Goal: Information Seeking & Learning: Learn about a topic

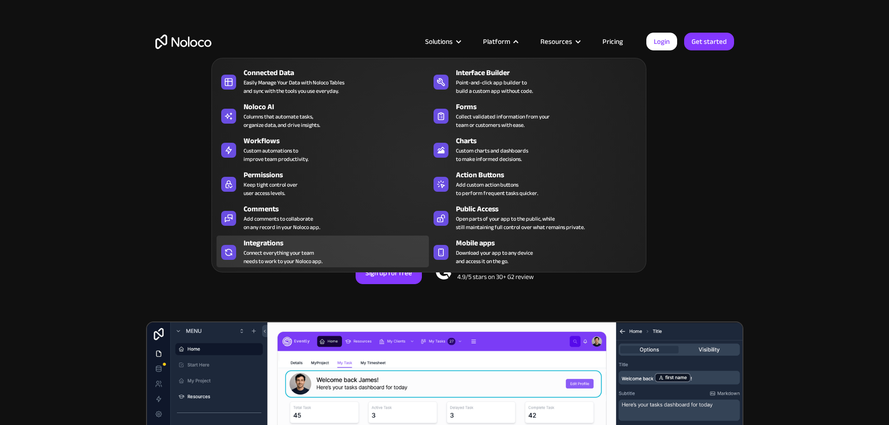
click at [297, 255] on div "Connect everything your team needs to work to your Noloco app." at bounding box center [283, 257] width 79 height 17
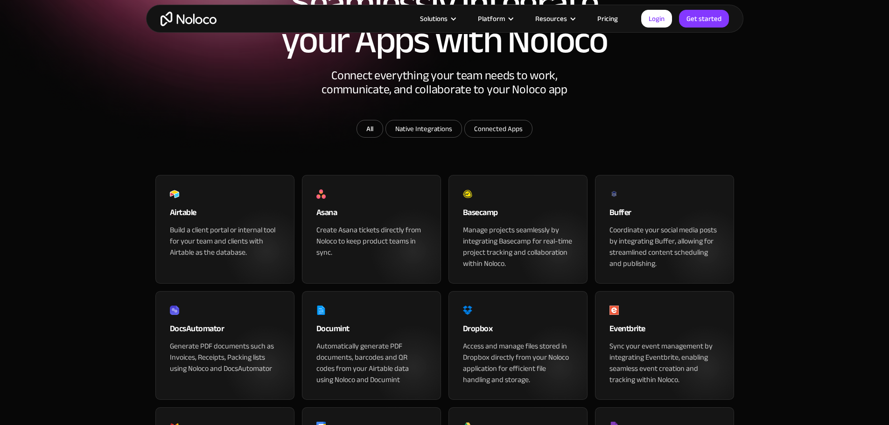
scroll to position [140, 0]
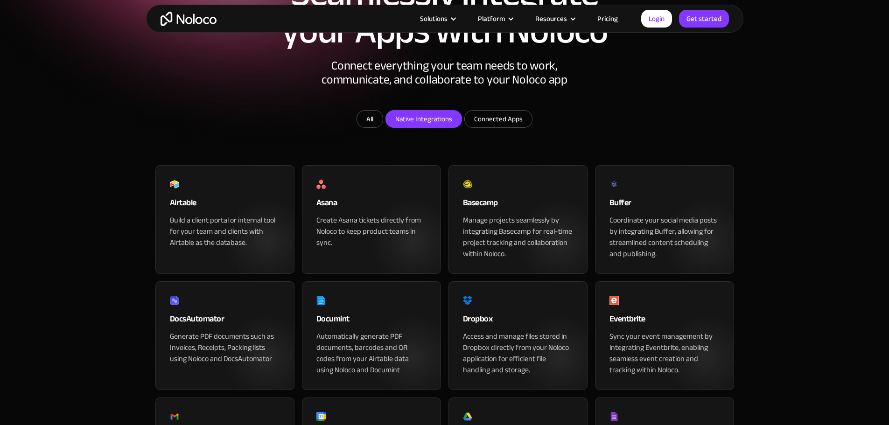
click at [442, 127] on input "Native Integrations" at bounding box center [424, 119] width 76 height 17
checkbox input "true"
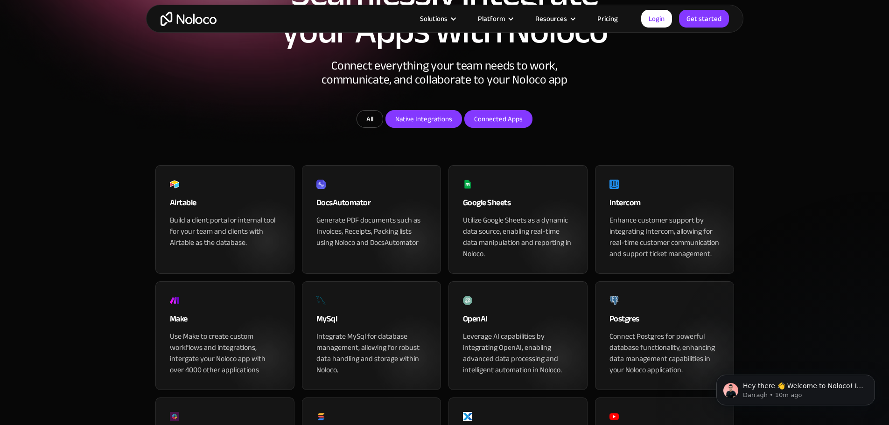
click at [487, 127] on input "Connected Apps" at bounding box center [498, 119] width 67 height 17
checkbox input "true"
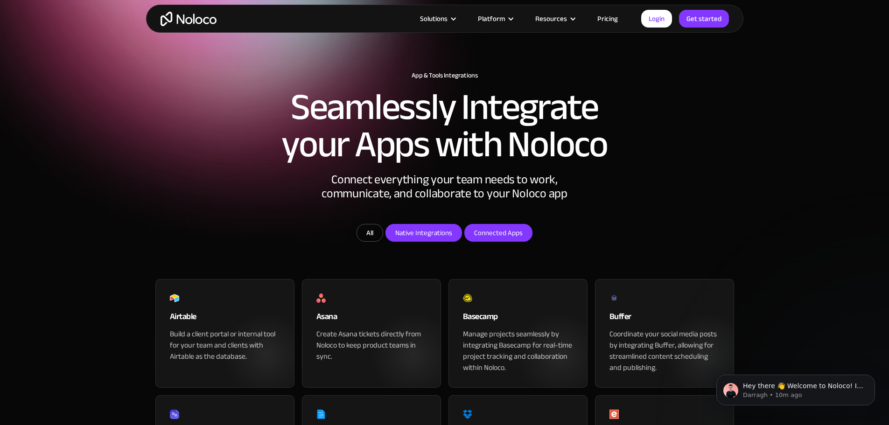
scroll to position [0, 0]
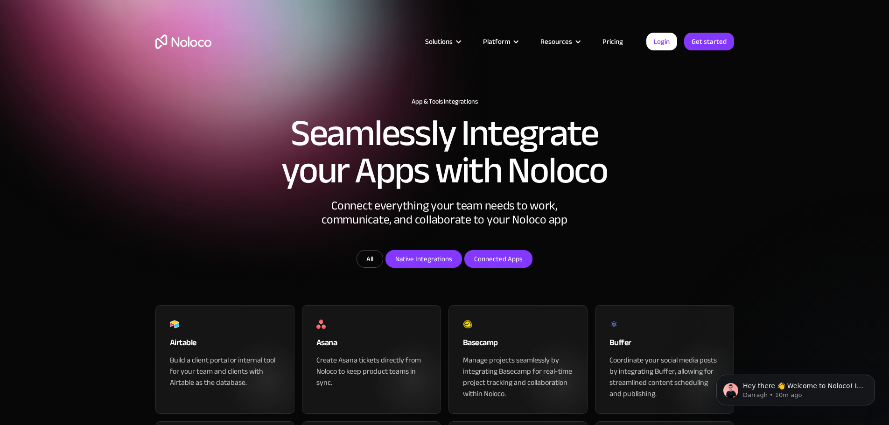
click at [617, 42] on link "Pricing" at bounding box center [613, 41] width 44 height 12
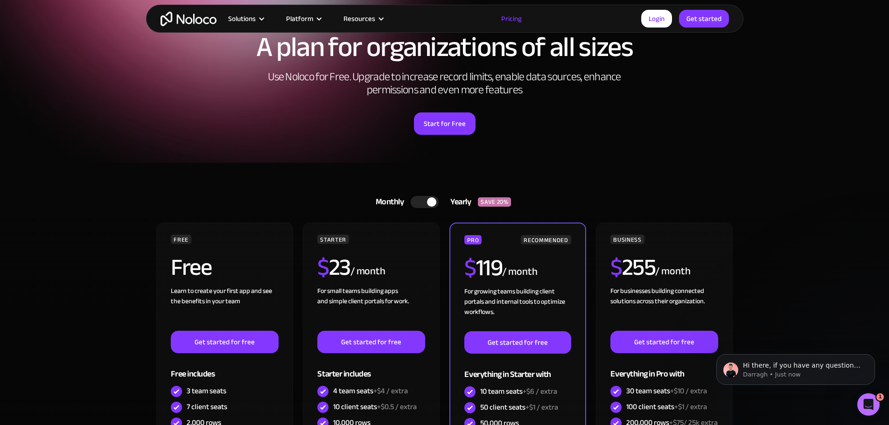
scroll to position [47, 0]
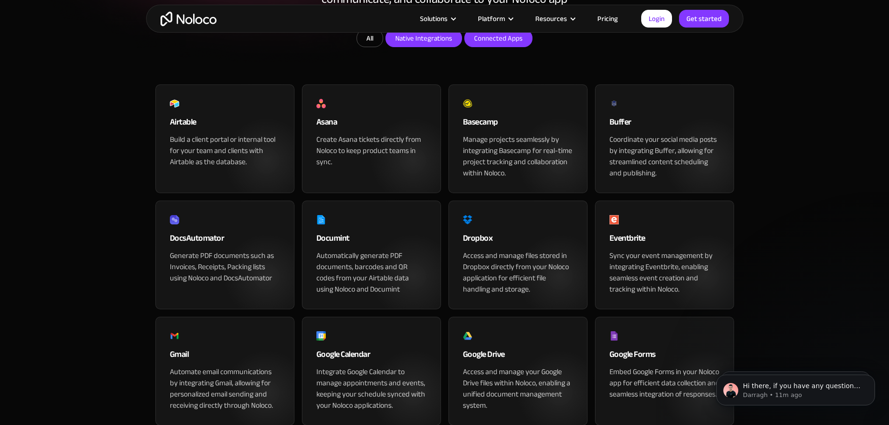
scroll to position [233, 0]
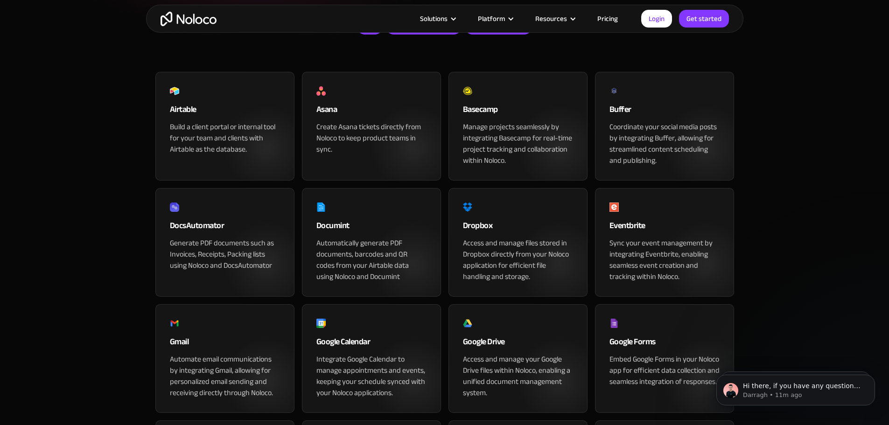
click at [374, 35] on link "All" at bounding box center [370, 26] width 27 height 18
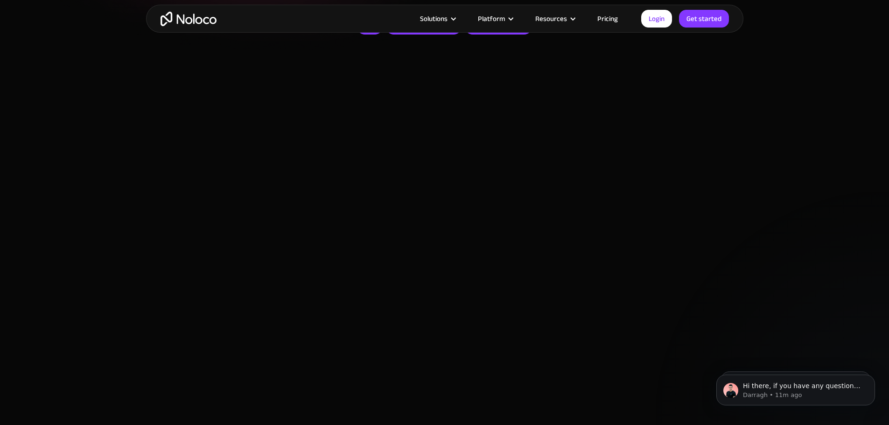
checkbox input "false"
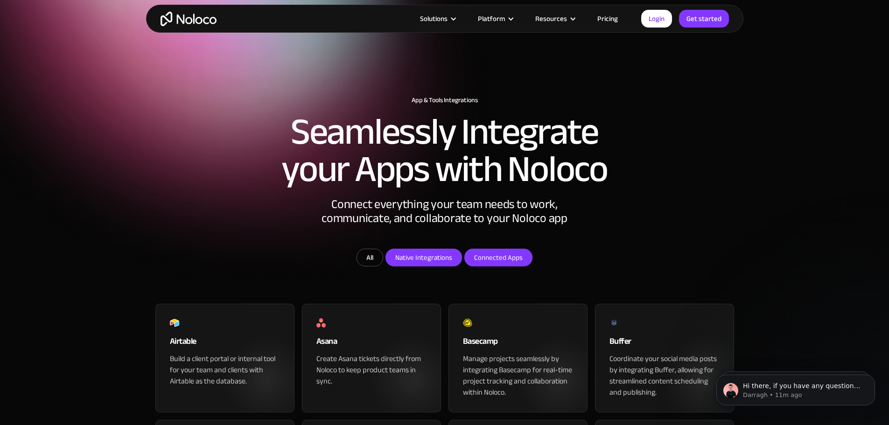
scroll to position [0, 0]
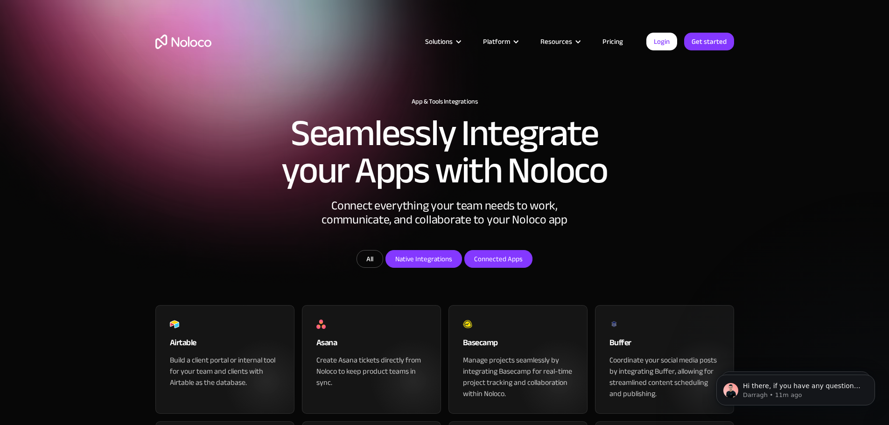
click at [610, 42] on link "Pricing" at bounding box center [613, 41] width 44 height 12
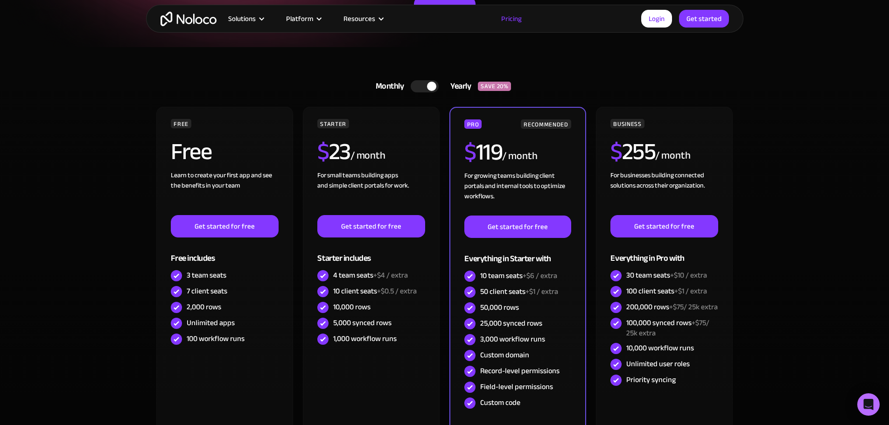
scroll to position [187, 0]
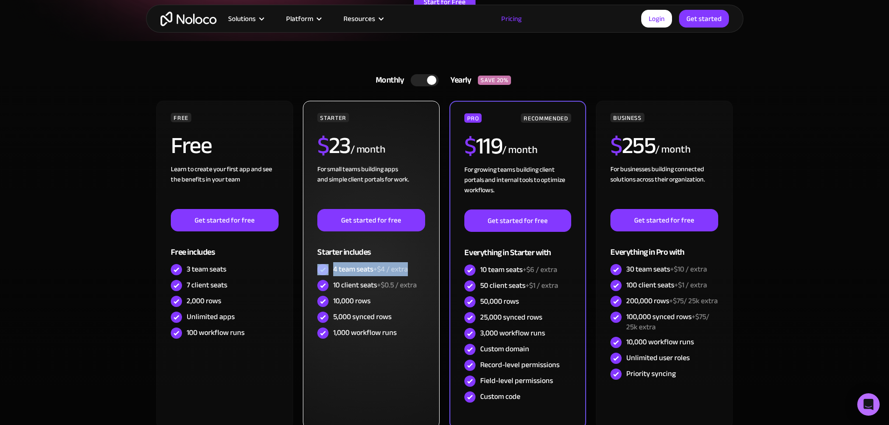
drag, startPoint x: 411, startPoint y: 269, endPoint x: 312, endPoint y: 270, distance: 99.0
click at [312, 270] on div "STARTER $ 23 / month For small teams building apps and simple client portals fo…" at bounding box center [371, 265] width 136 height 329
click at [337, 144] on h2 "$ 23" at bounding box center [333, 145] width 33 height 23
drag, startPoint x: 380, startPoint y: 303, endPoint x: 316, endPoint y: 298, distance: 65.1
click at [311, 298] on div "STARTER $ 23 / month For small teams building apps and simple client portals fo…" at bounding box center [371, 265] width 136 height 329
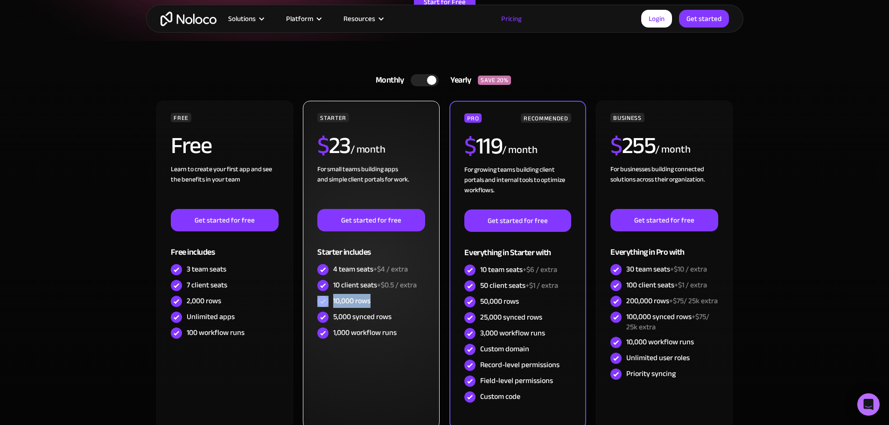
click at [351, 302] on div "10,000 rows" at bounding box center [351, 301] width 37 height 10
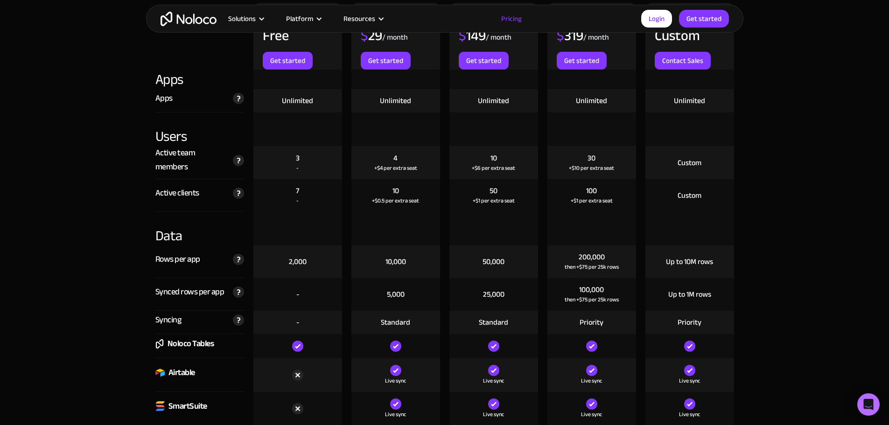
scroll to position [1074, 0]
